Goal: Information Seeking & Learning: Compare options

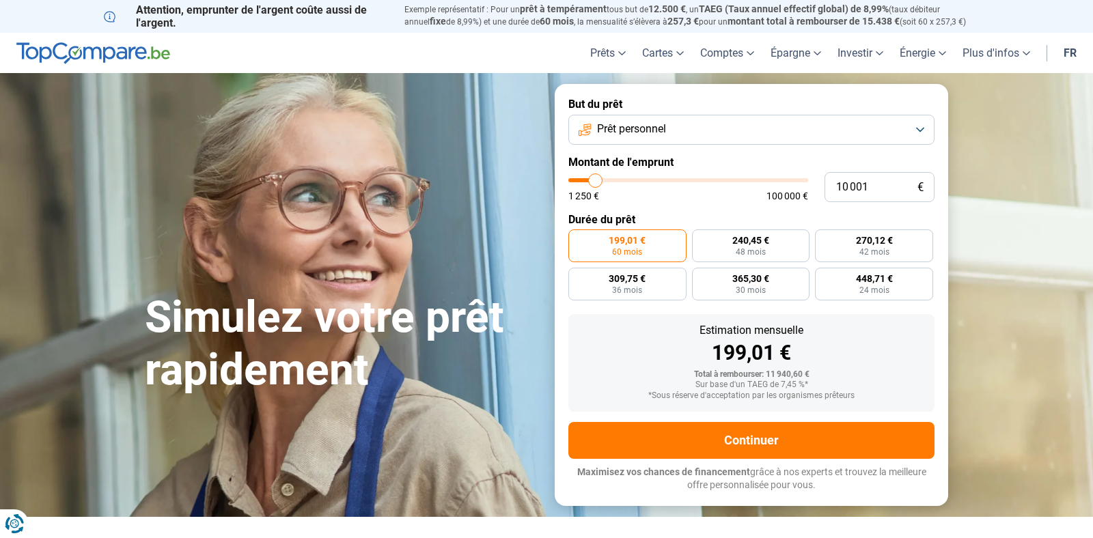
type input "12 250"
type input "12250"
type input "12 500"
type input "12500"
type input "13 250"
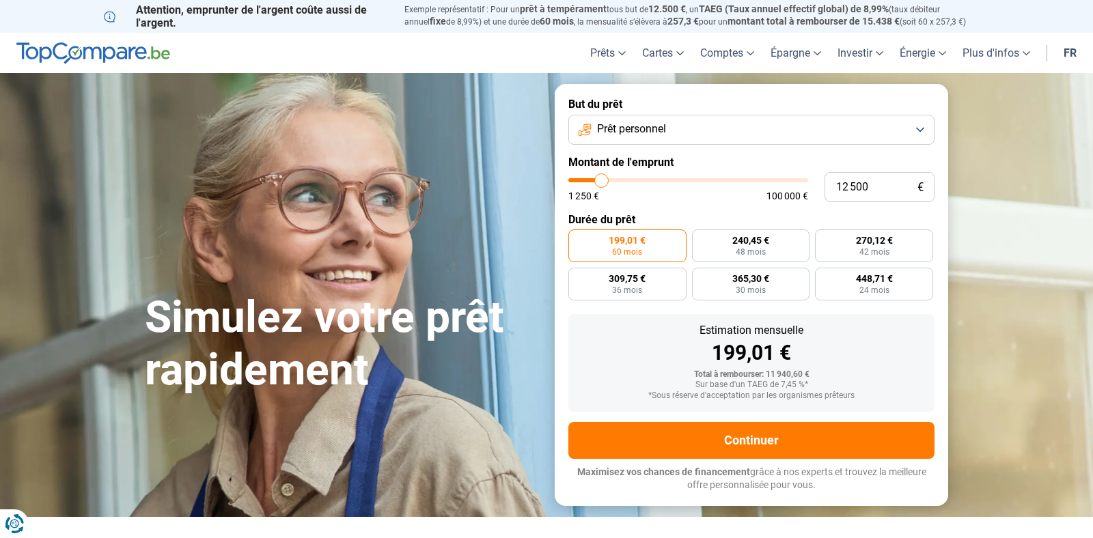
type input "13250"
type input "13 750"
type input "13750"
type input "14 250"
type input "14250"
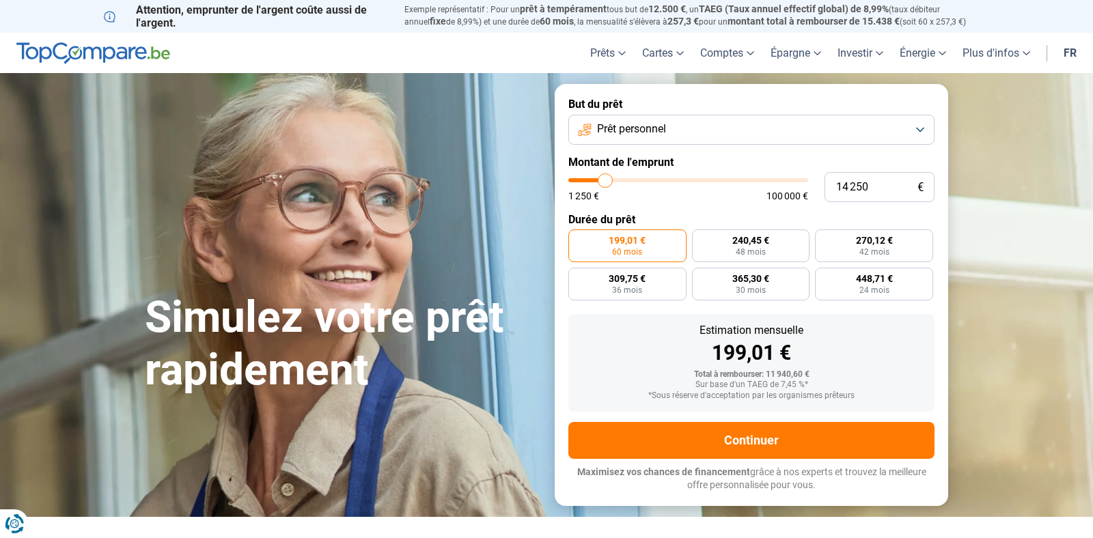
type input "15 000"
type input "15000"
type input "16 750"
type input "16750"
type input "18 250"
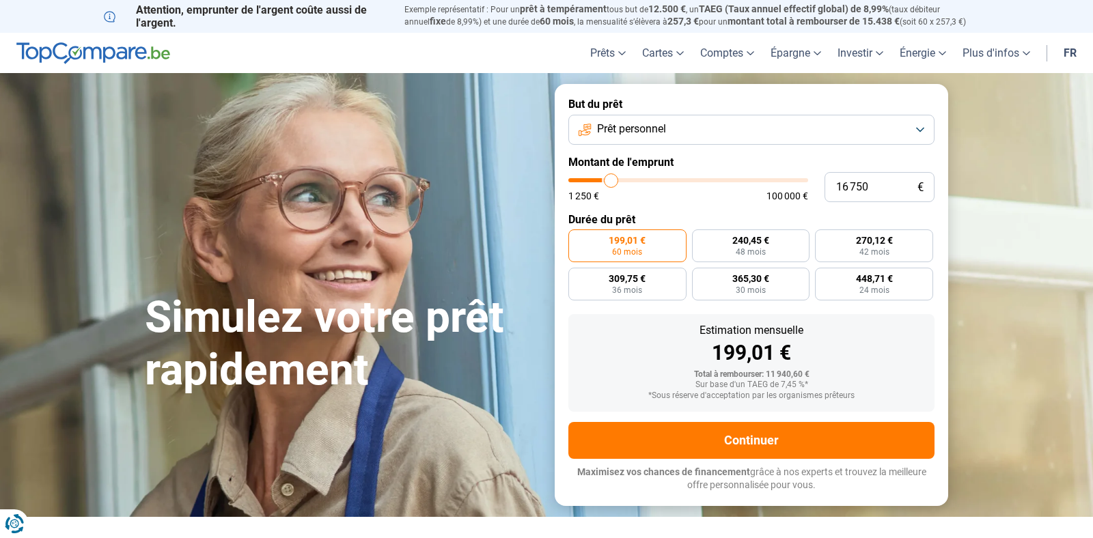
type input "18250"
type input "19 250"
type input "19250"
type input "19 500"
type input "19500"
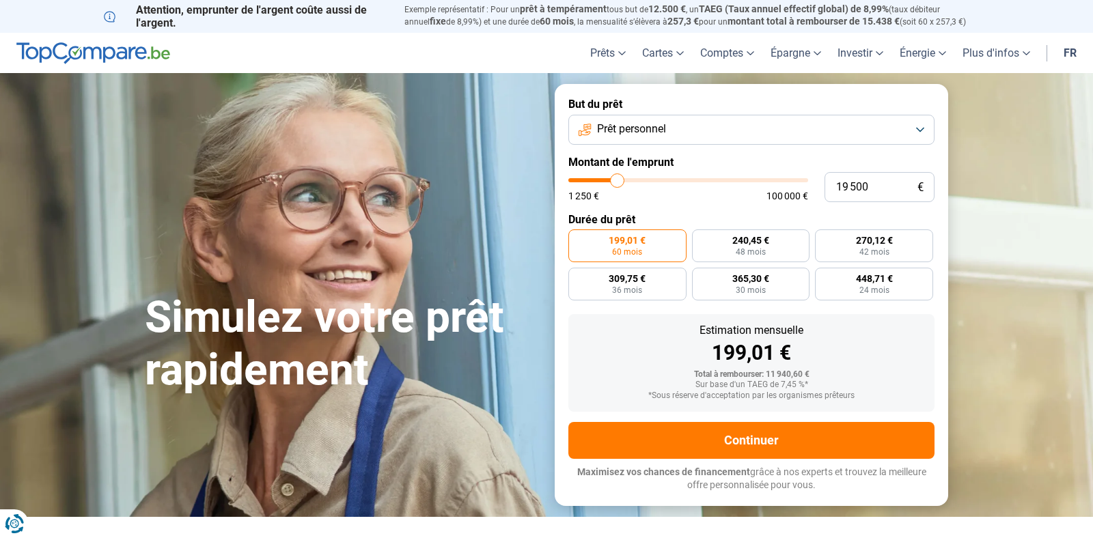
type input "22 000"
type input "22000"
type input "24 250"
type input "24250"
type input "26 000"
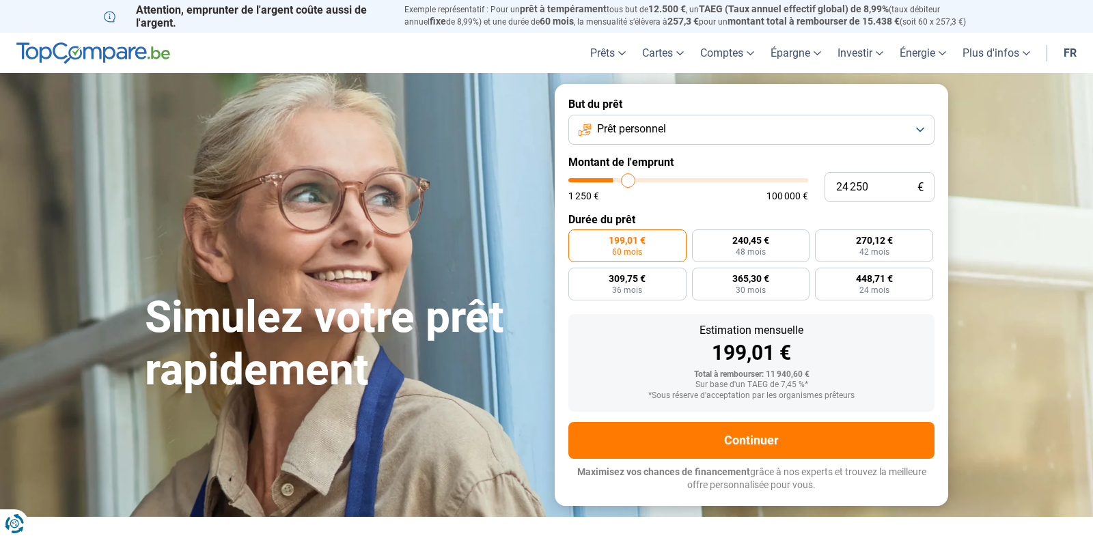
type input "26000"
type input "27 500"
type input "27500"
type input "27 750"
type input "27750"
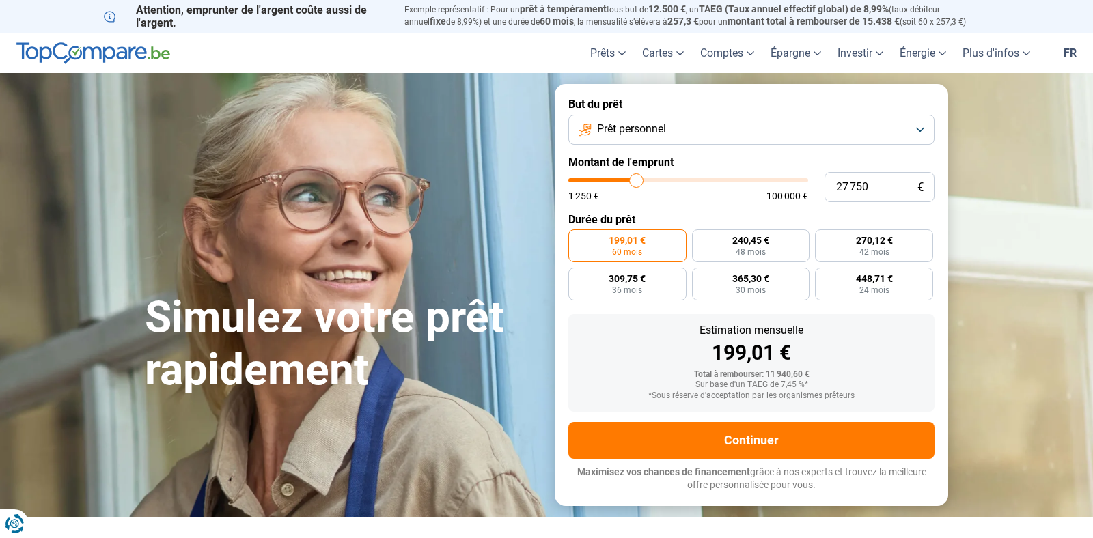
type input "27 250"
type input "27250"
type input "26 750"
type input "26750"
type input "26 250"
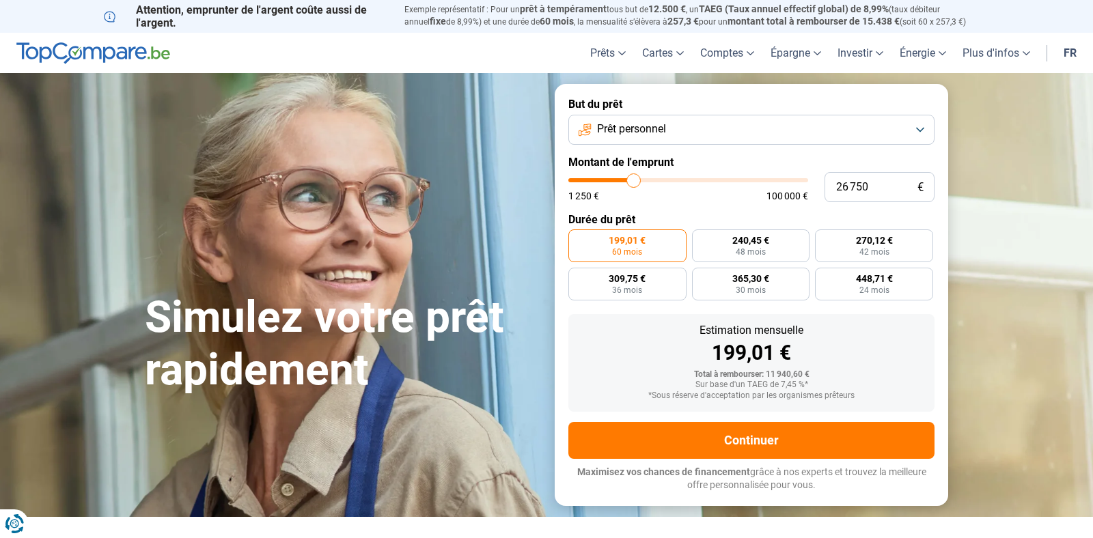
type input "26250"
type input "26 000"
type input "26000"
type input "25 250"
type input "25250"
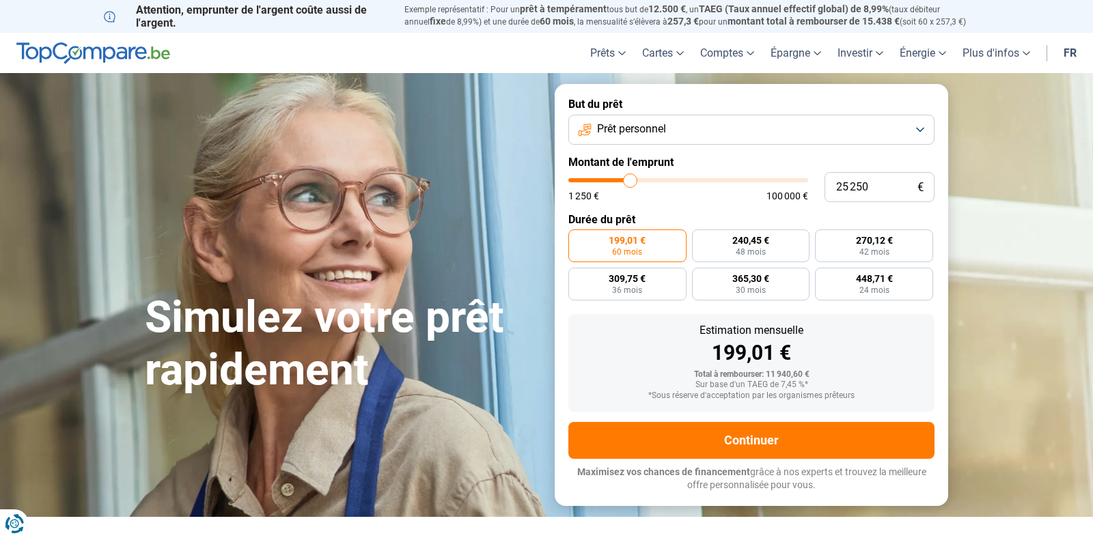
type input "25 000"
type input "25000"
type input "24 000"
type input "24000"
type input "23 500"
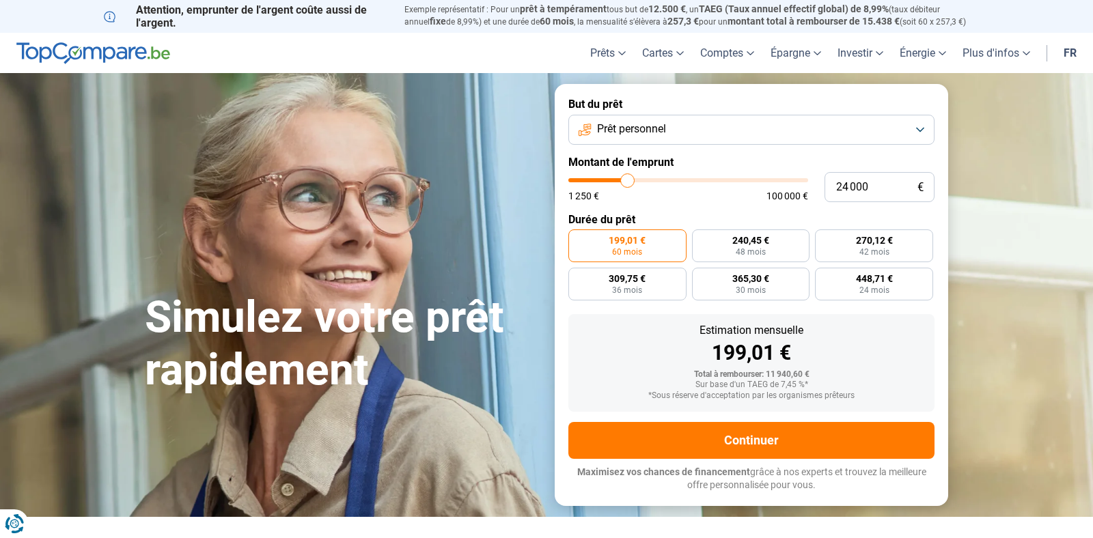
type input "23500"
type input "23 000"
type input "23000"
type input "22 750"
type input "22750"
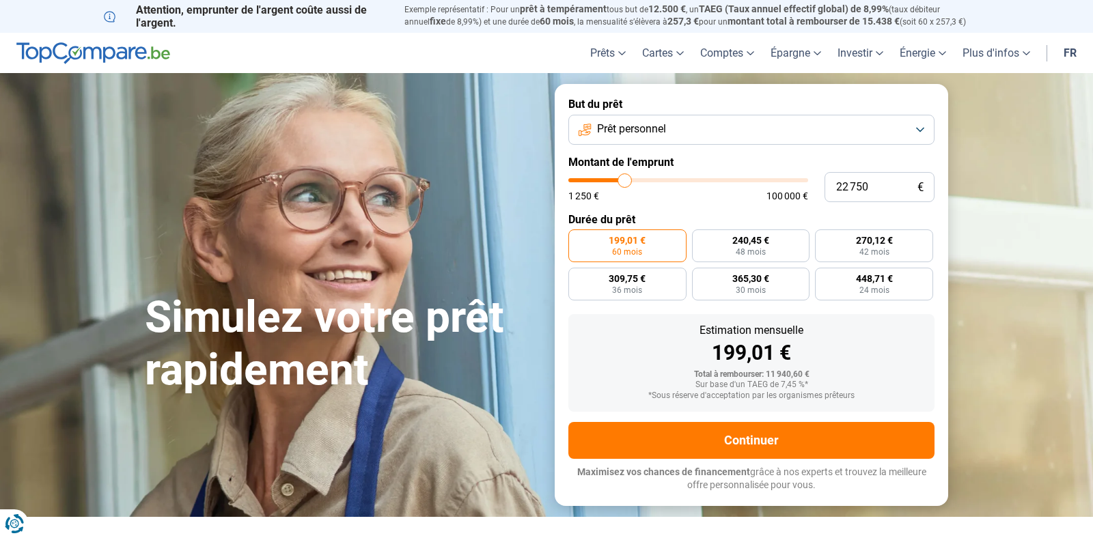
type input "21 250"
type input "21250"
type input "18 750"
type input "18750"
type input "18 250"
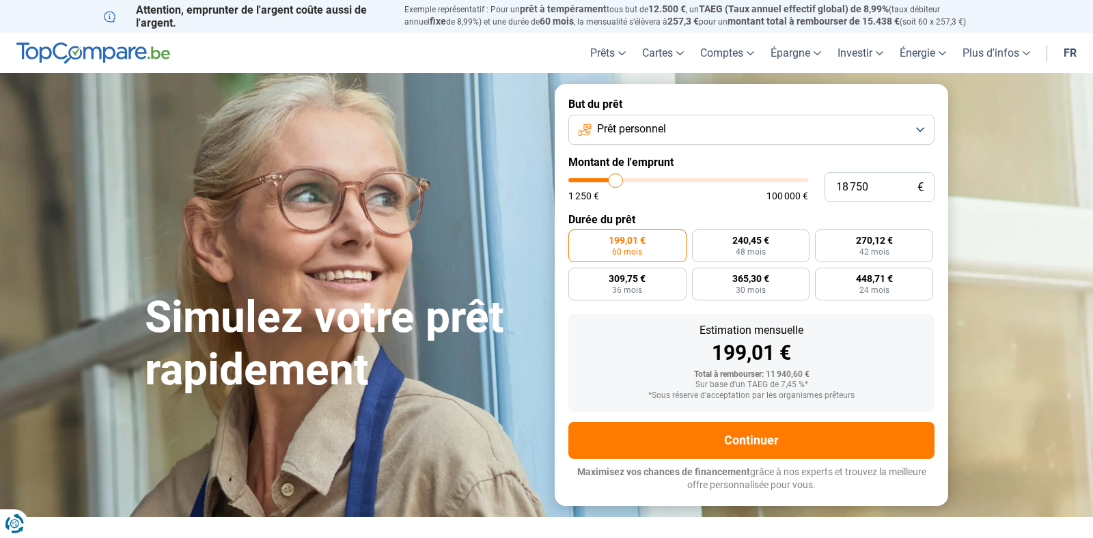
type input "18250"
type input "18 000"
type input "18000"
type input "17 500"
type input "17500"
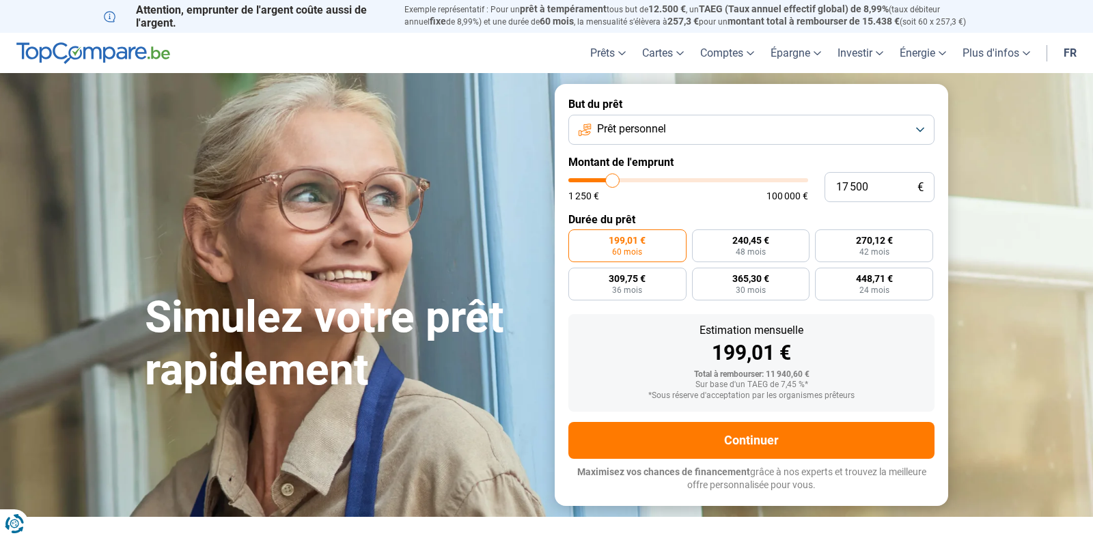
type input "17 750"
type input "17750"
type input "18 000"
type input "18000"
type input "18 250"
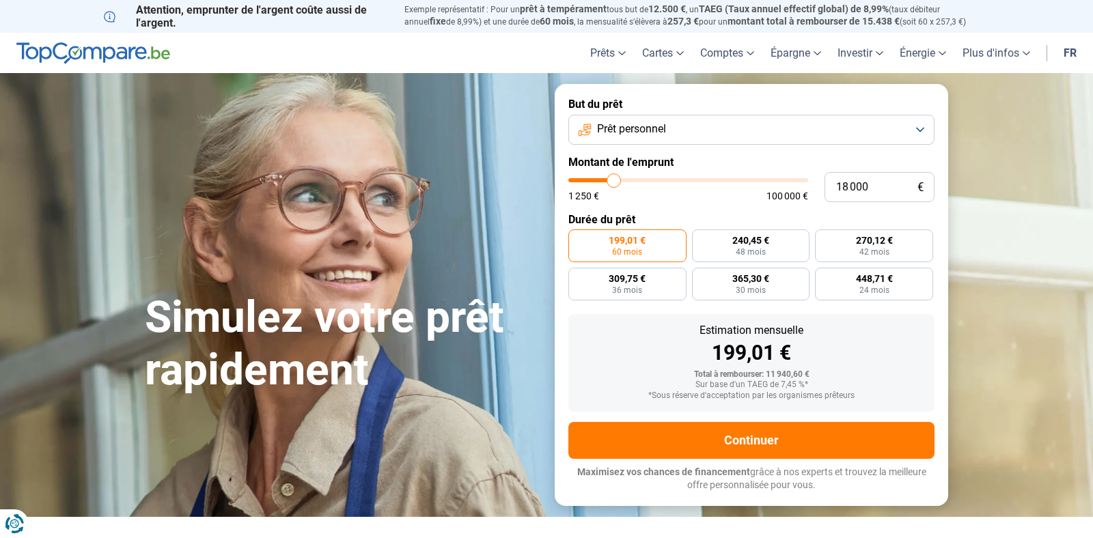
type input "18250"
type input "19 000"
type input "19000"
type input "19 250"
type input "19250"
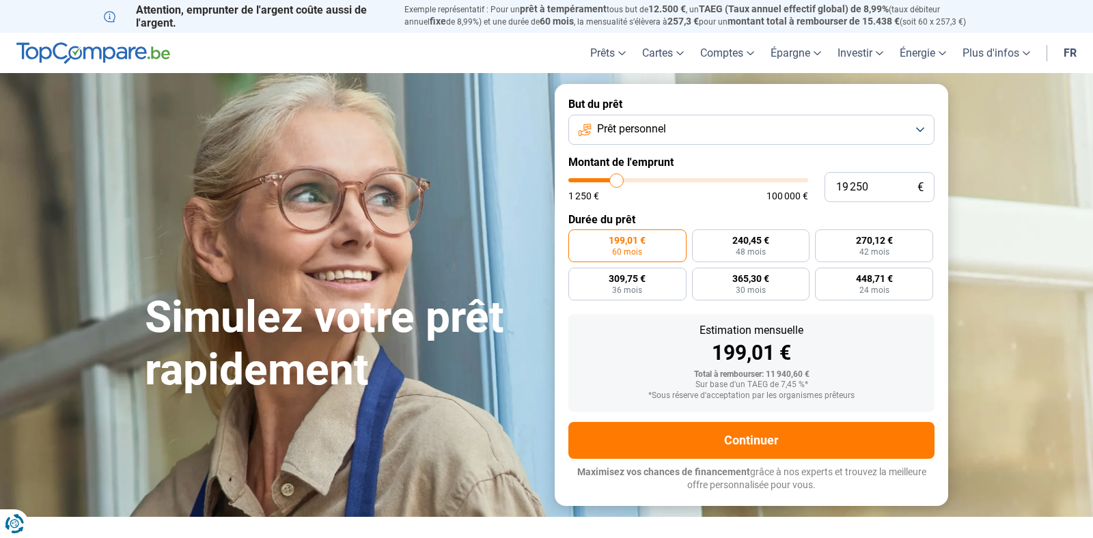
type input "19 500"
type input "19500"
type input "20 500"
drag, startPoint x: 600, startPoint y: 178, endPoint x: 619, endPoint y: 183, distance: 19.9
type input "20500"
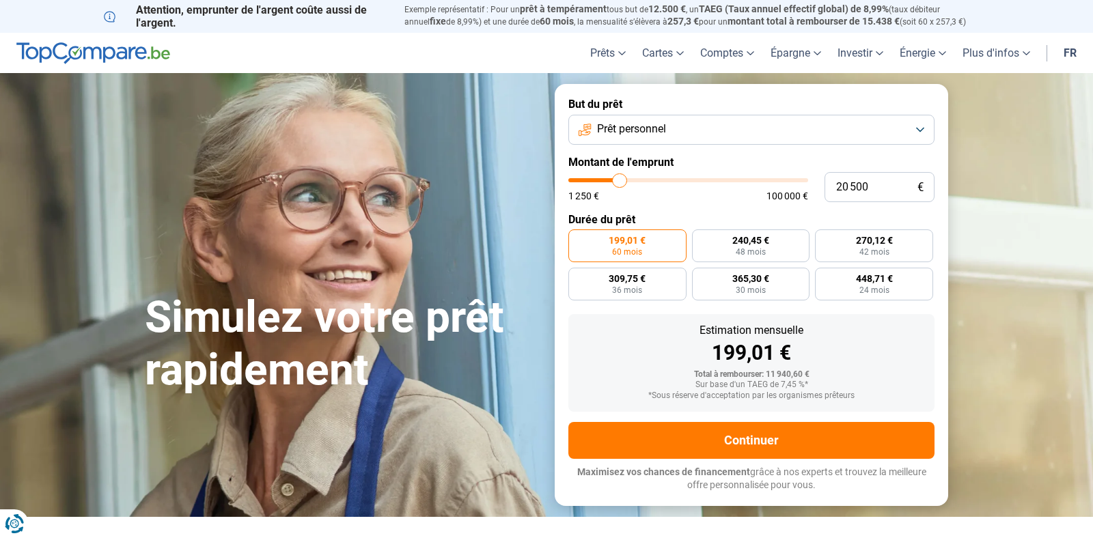
click at [619, 182] on input "range" at bounding box center [688, 180] width 240 height 4
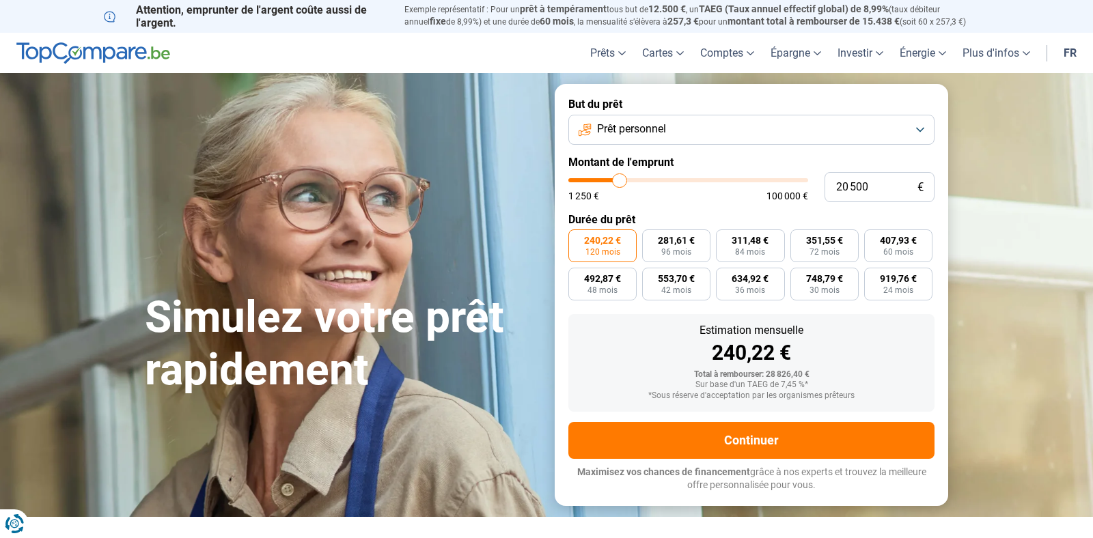
click at [604, 245] on span "240,22 €" at bounding box center [602, 241] width 37 height 10
click at [577, 238] on input "240,22 € 120 mois" at bounding box center [572, 233] width 9 height 9
type input "22 250"
type input "22250"
type input "22 000"
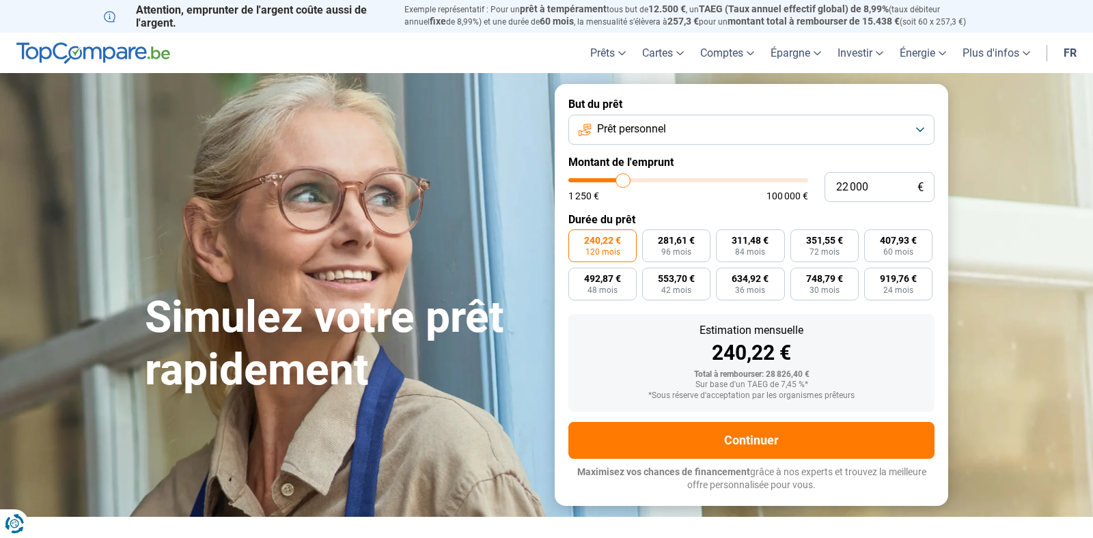
type input "22000"
click at [623, 182] on input "range" at bounding box center [688, 180] width 240 height 4
type input "20 500"
type input "20500"
type input "20 250"
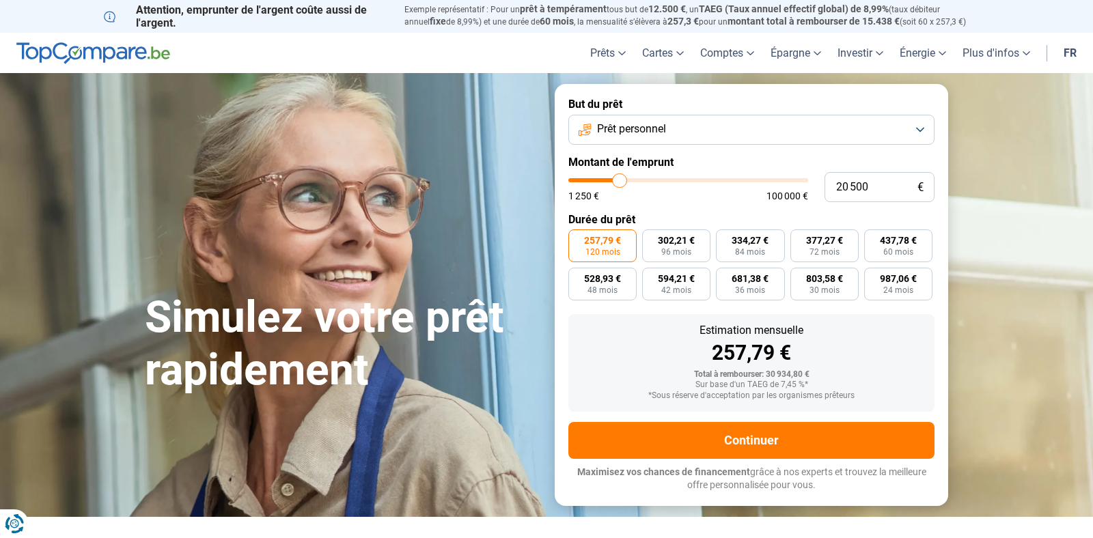
type input "20250"
type input "20 000"
type input "20000"
click at [618, 182] on input "range" at bounding box center [688, 180] width 240 height 4
radio input "true"
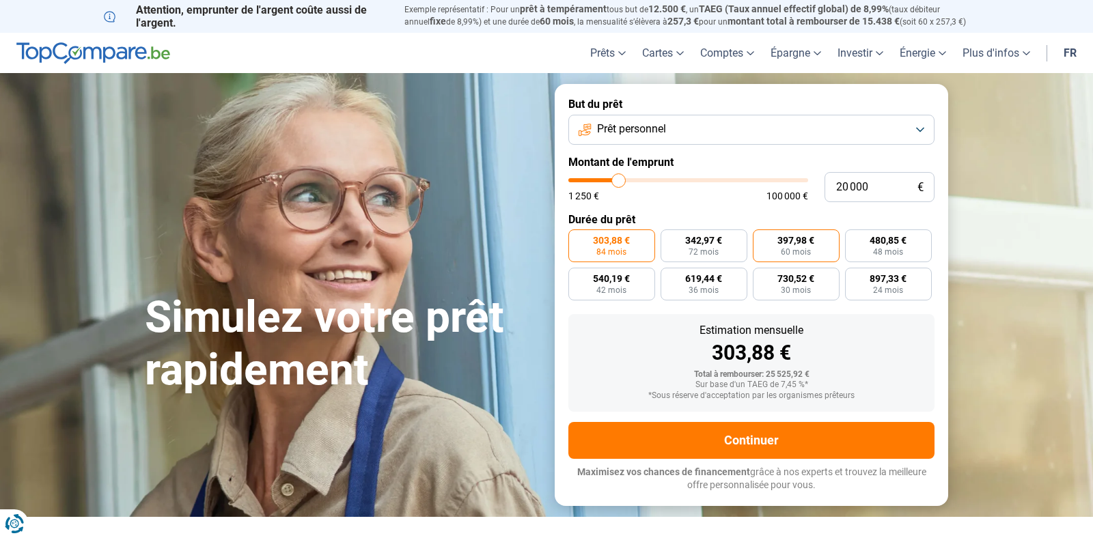
click at [798, 244] on span "397,98 €" at bounding box center [795, 241] width 37 height 10
click at [761, 238] on input "397,98 € 60 mois" at bounding box center [757, 233] width 9 height 9
radio input "true"
